Goal: Transaction & Acquisition: Download file/media

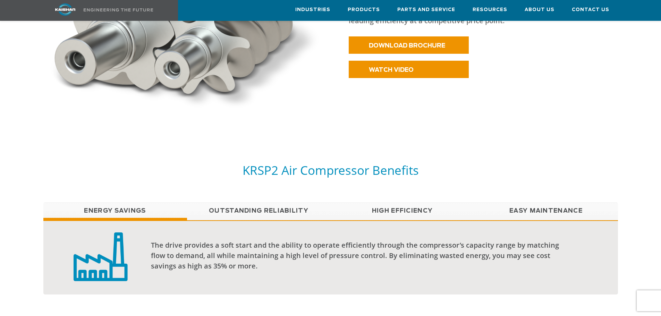
scroll to position [451, 0]
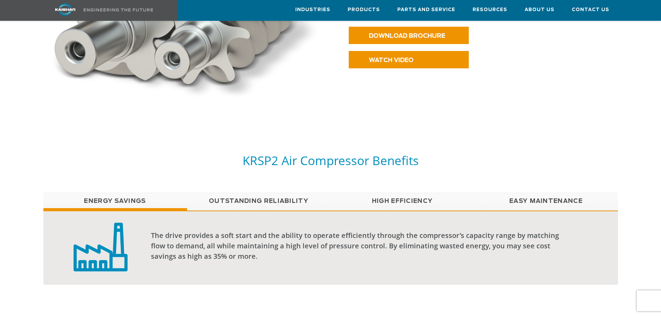
click at [575, 193] on link "Easy Maintenance" at bounding box center [547, 201] width 144 height 17
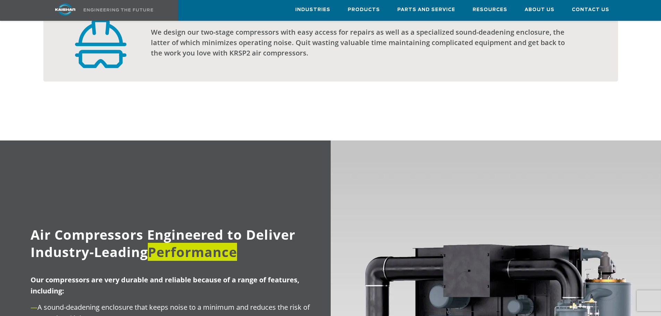
scroll to position [555, 0]
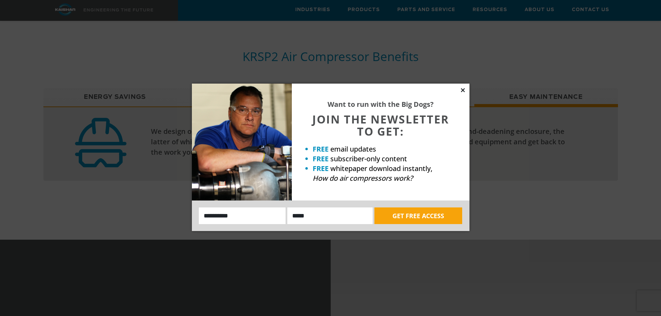
click at [463, 89] on icon at bounding box center [463, 90] width 6 height 6
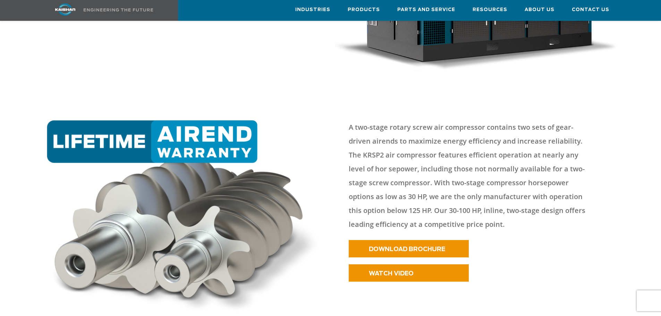
scroll to position [243, 0]
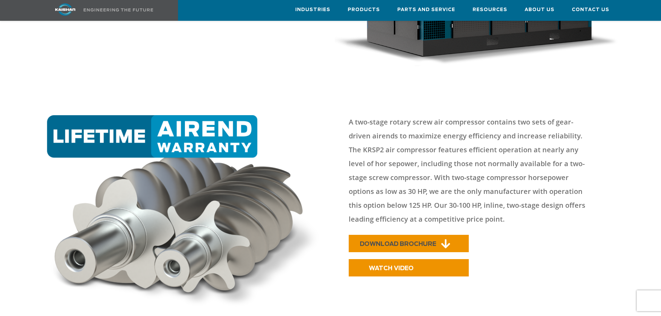
click at [404, 241] on span "DOWNLOAD BROCHURE" at bounding box center [398, 244] width 76 height 6
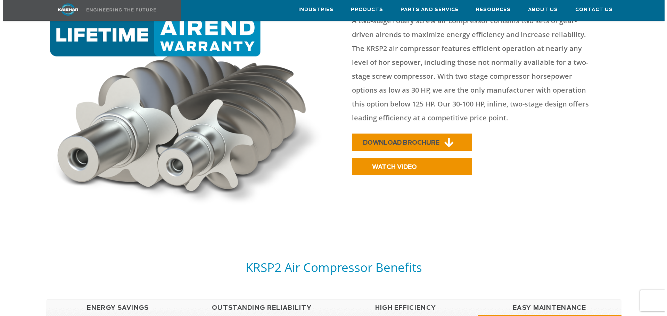
scroll to position [347, 0]
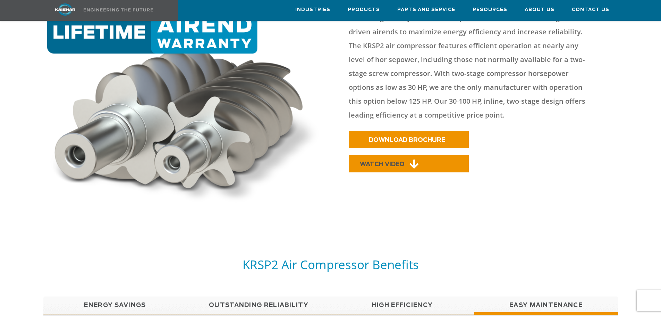
click at [396, 161] on span "WATCH VIDEO" at bounding box center [382, 164] width 45 height 6
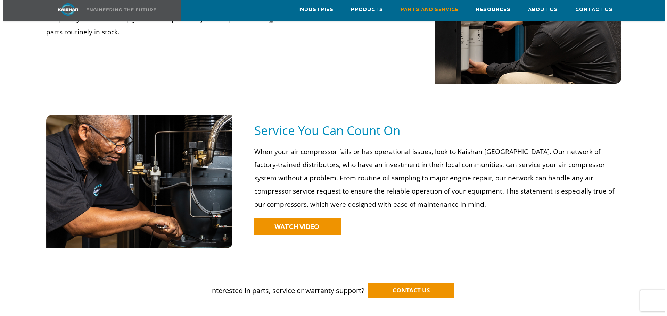
scroll to position [451, 0]
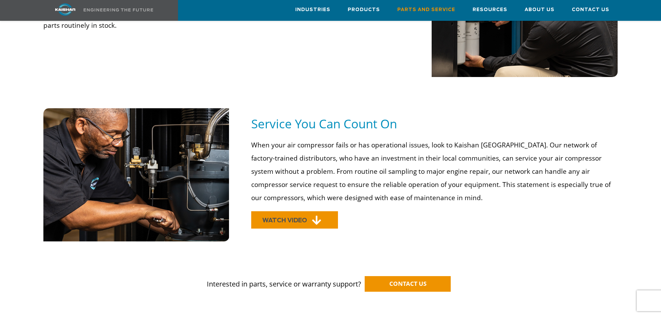
click at [285, 218] on span "WATCH VIDEO" at bounding box center [284, 221] width 45 height 6
